Goal: Book appointment/travel/reservation

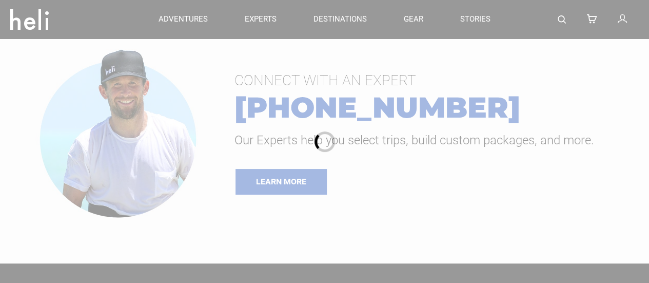
type input "Cat Skiing"
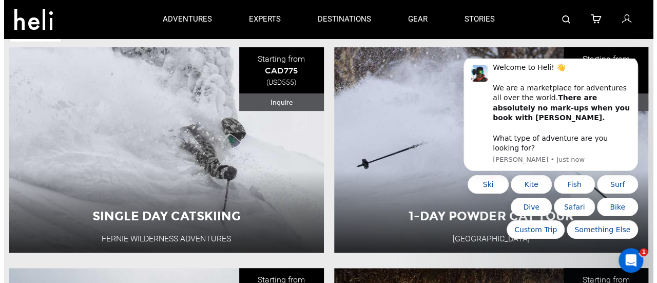
scroll to position [107, 0]
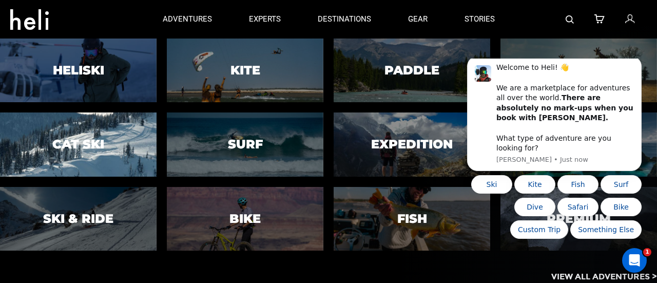
click at [93, 142] on h3 "Cat Ski" at bounding box center [78, 143] width 52 height 13
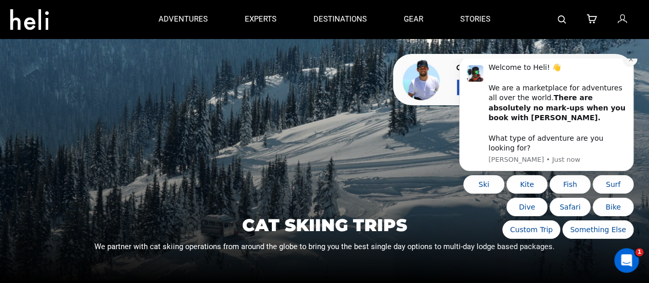
click at [632, 61] on icon "Dismiss notification" at bounding box center [630, 59] width 4 height 4
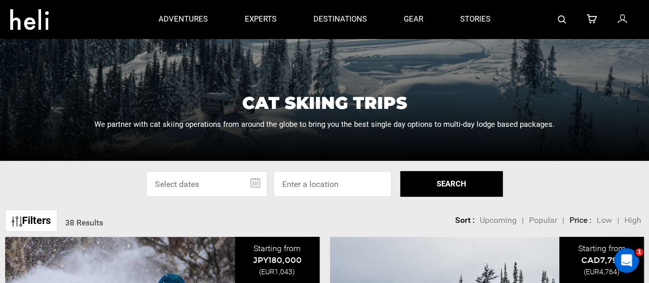
scroll to position [149, 0]
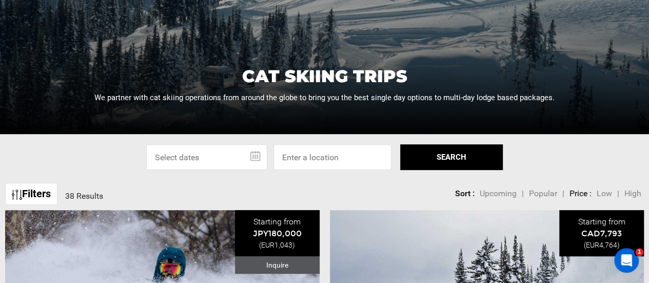
type input "Cat Skiing"
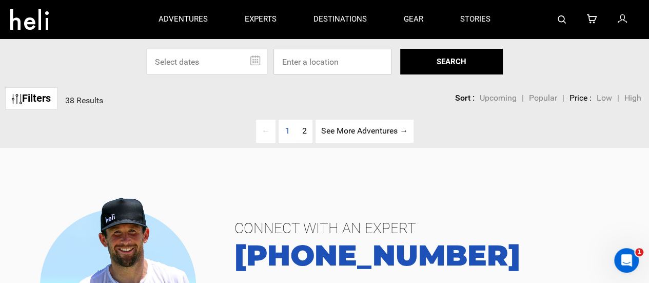
click at [318, 61] on input at bounding box center [332, 62] width 118 height 26
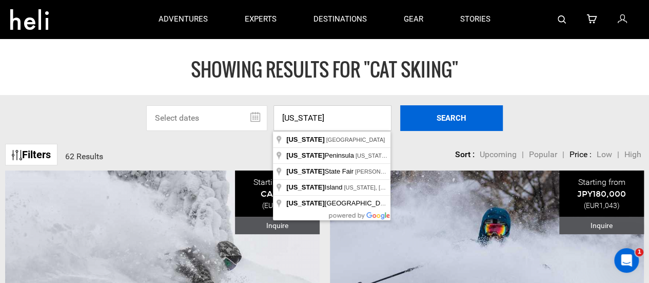
type input "[US_STATE]"
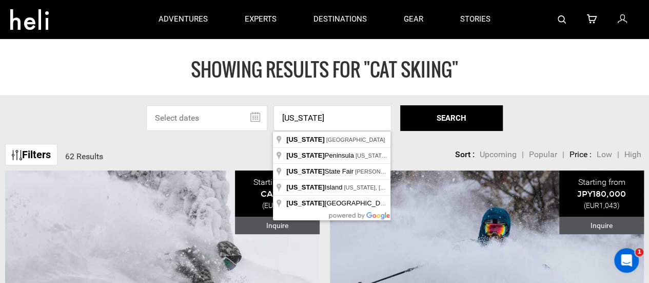
click at [462, 119] on button "SEARCH" at bounding box center [451, 118] width 103 height 26
